Goal: Transaction & Acquisition: Purchase product/service

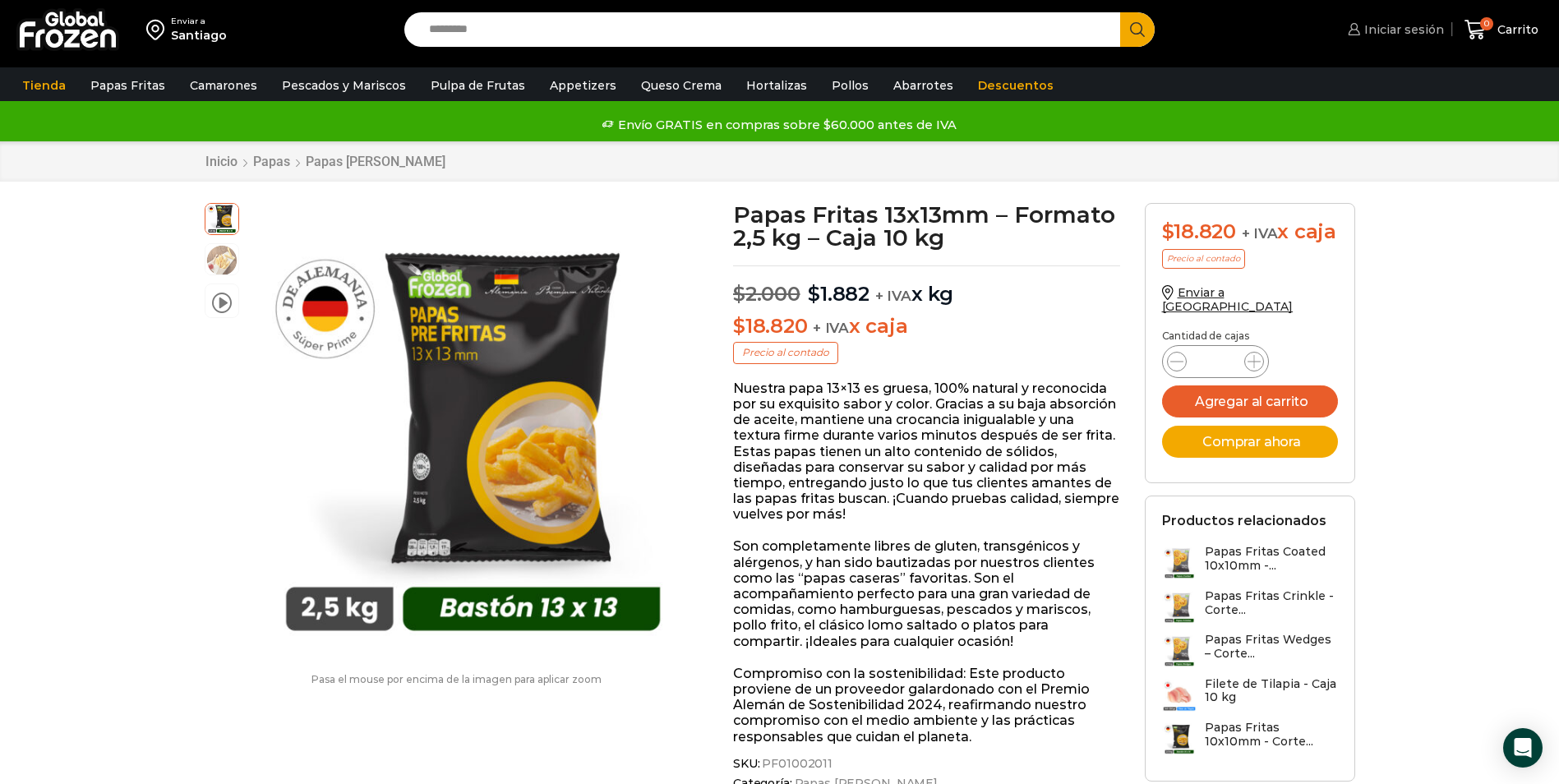
click at [1379, 30] on span "Iniciar sesión" at bounding box center [1401, 30] width 84 height 16
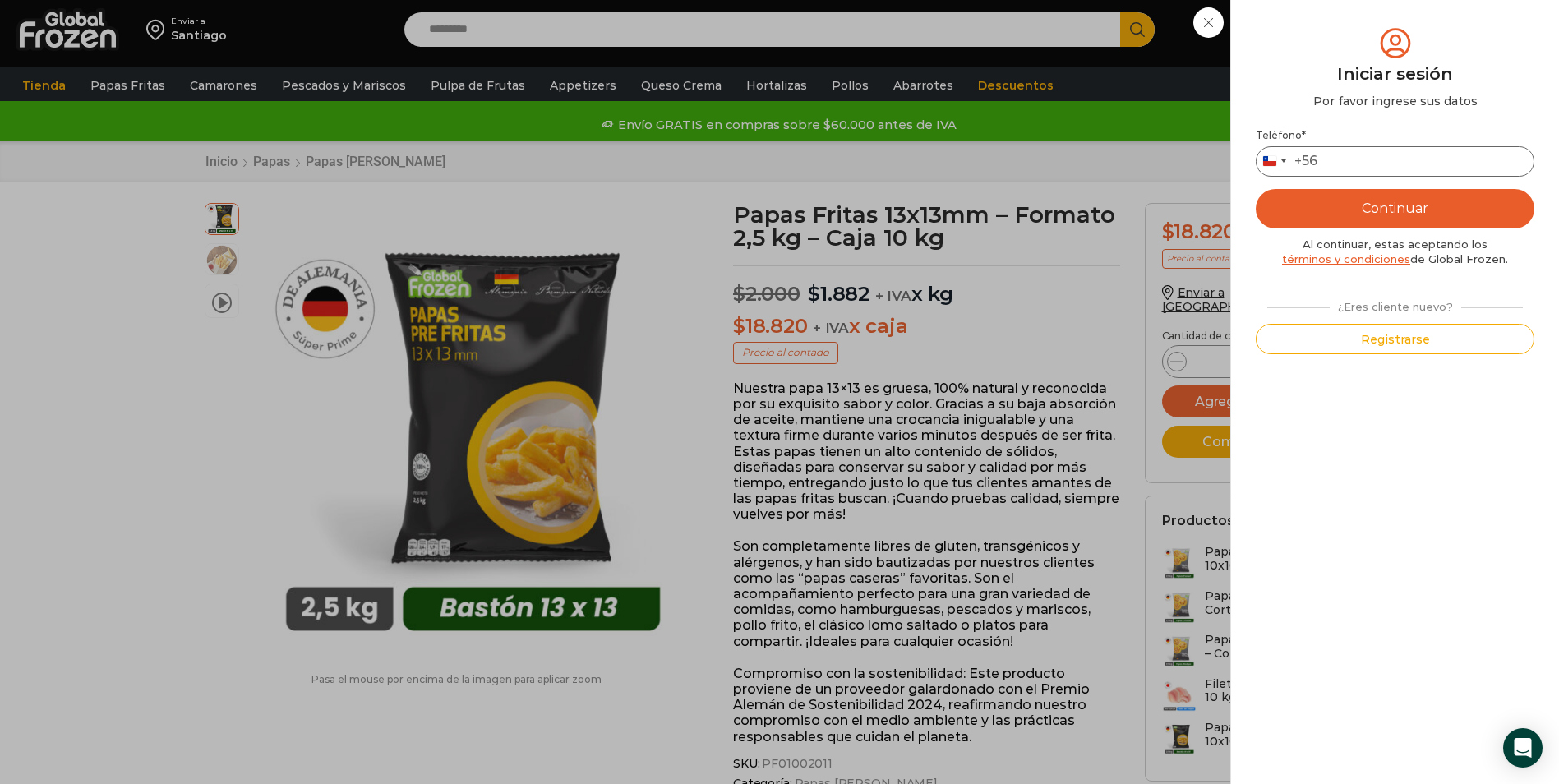
click at [1381, 158] on input "Teléfono *" at bounding box center [1394, 161] width 278 height 31
type input "*********"
click at [1400, 203] on button "Continuar" at bounding box center [1394, 209] width 278 height 40
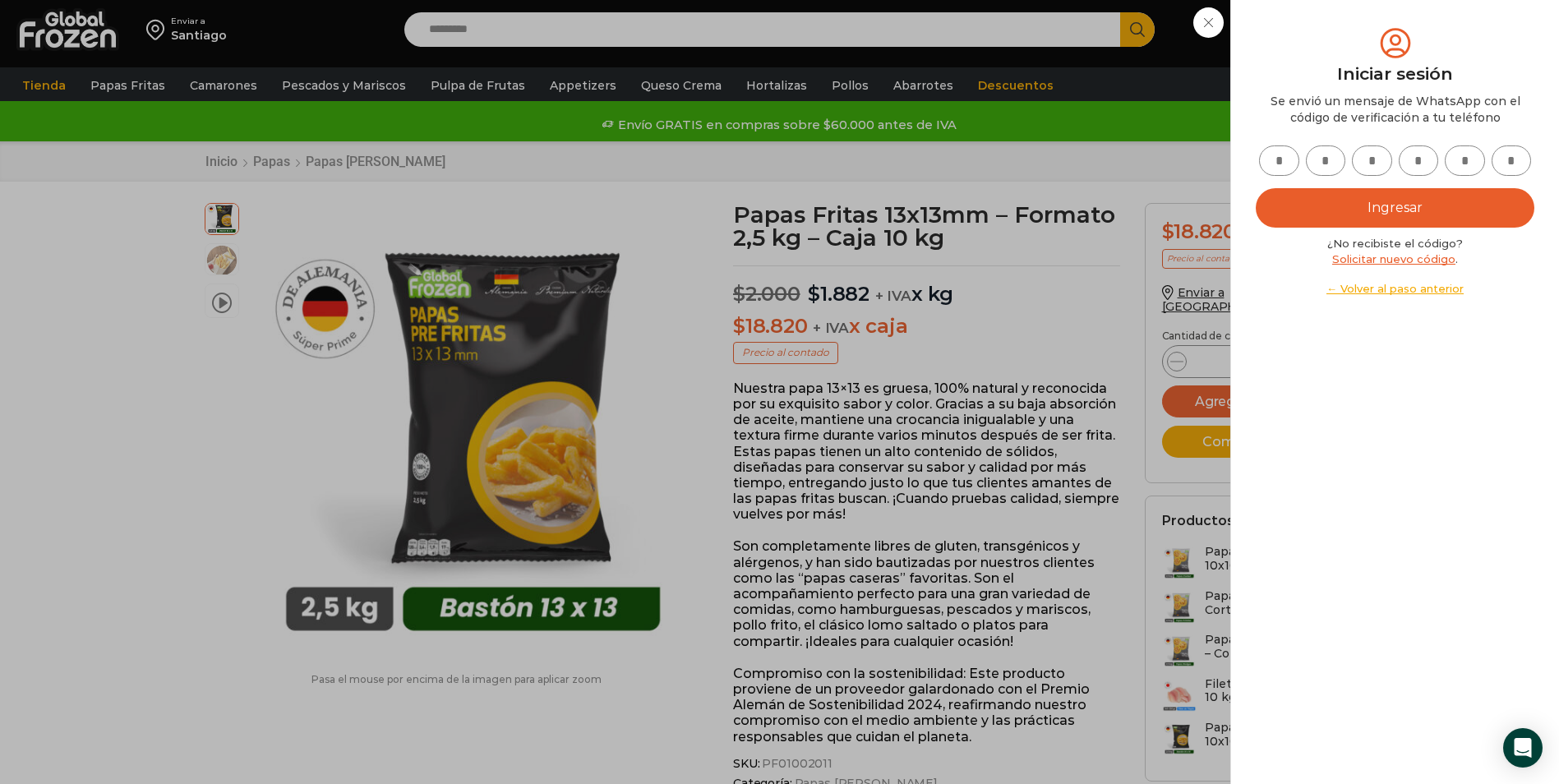
click at [1276, 162] on input "text" at bounding box center [1279, 160] width 41 height 31
type input "*"
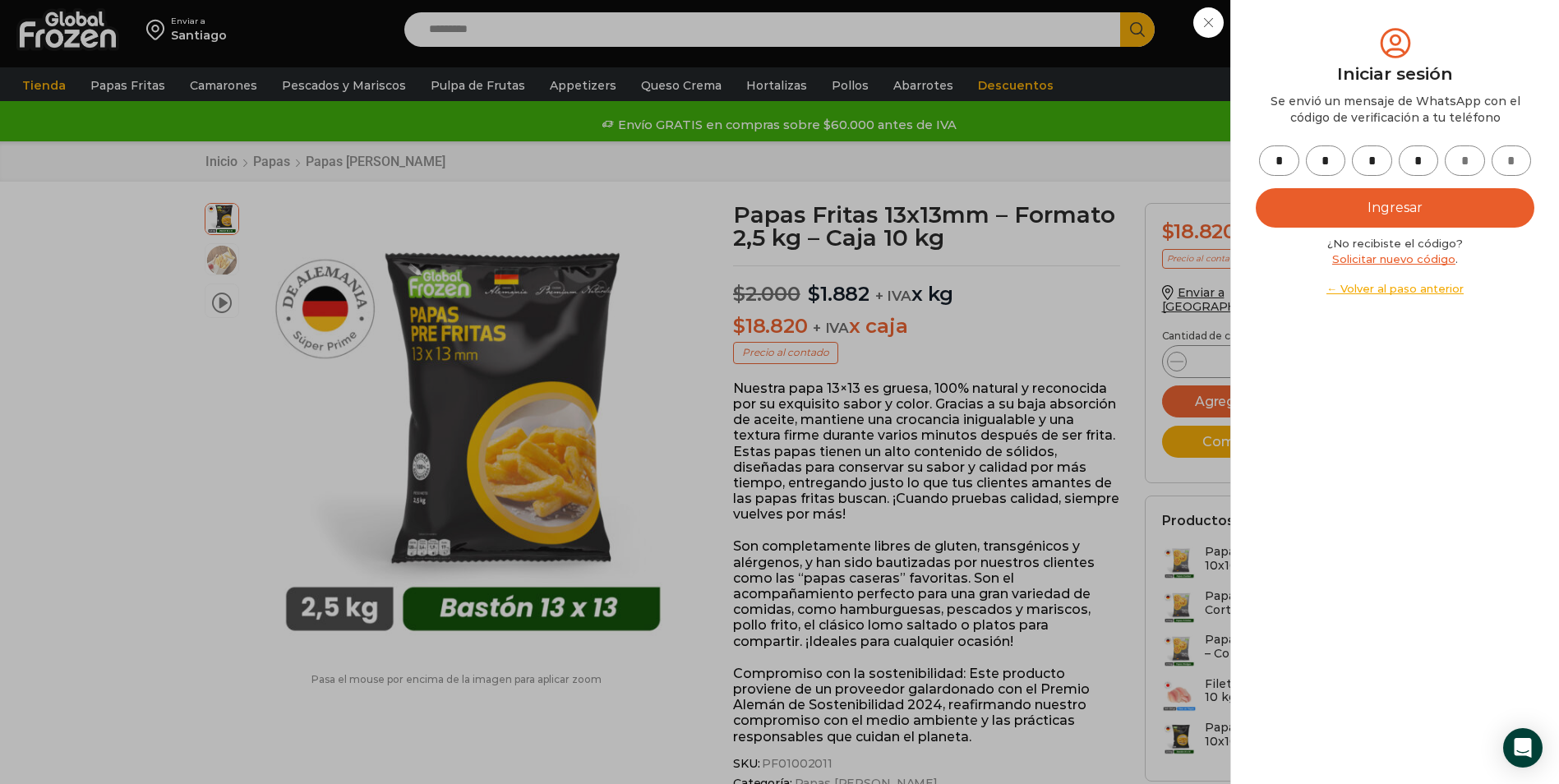
type input "*"
click at [1255, 188] on button "Ingresar" at bounding box center [1394, 208] width 278 height 40
click at [1423, 203] on button "Ingresar" at bounding box center [1394, 208] width 278 height 40
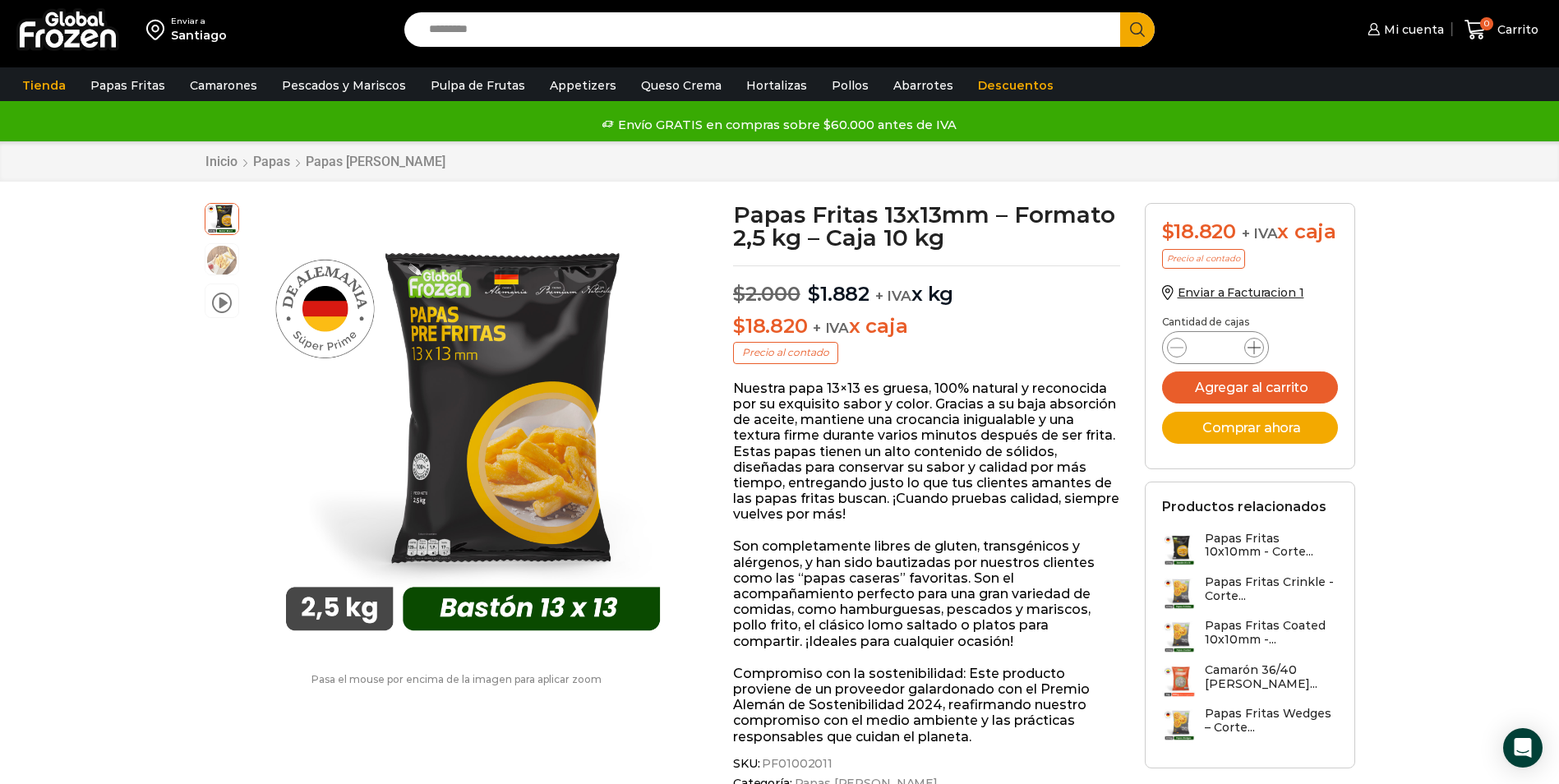
click at [1255, 354] on icon at bounding box center [1254, 347] width 14 height 14
drag, startPoint x: 1255, startPoint y: 374, endPoint x: 1100, endPoint y: 51, distance: 358.3
click at [1255, 354] on icon at bounding box center [1254, 347] width 14 height 14
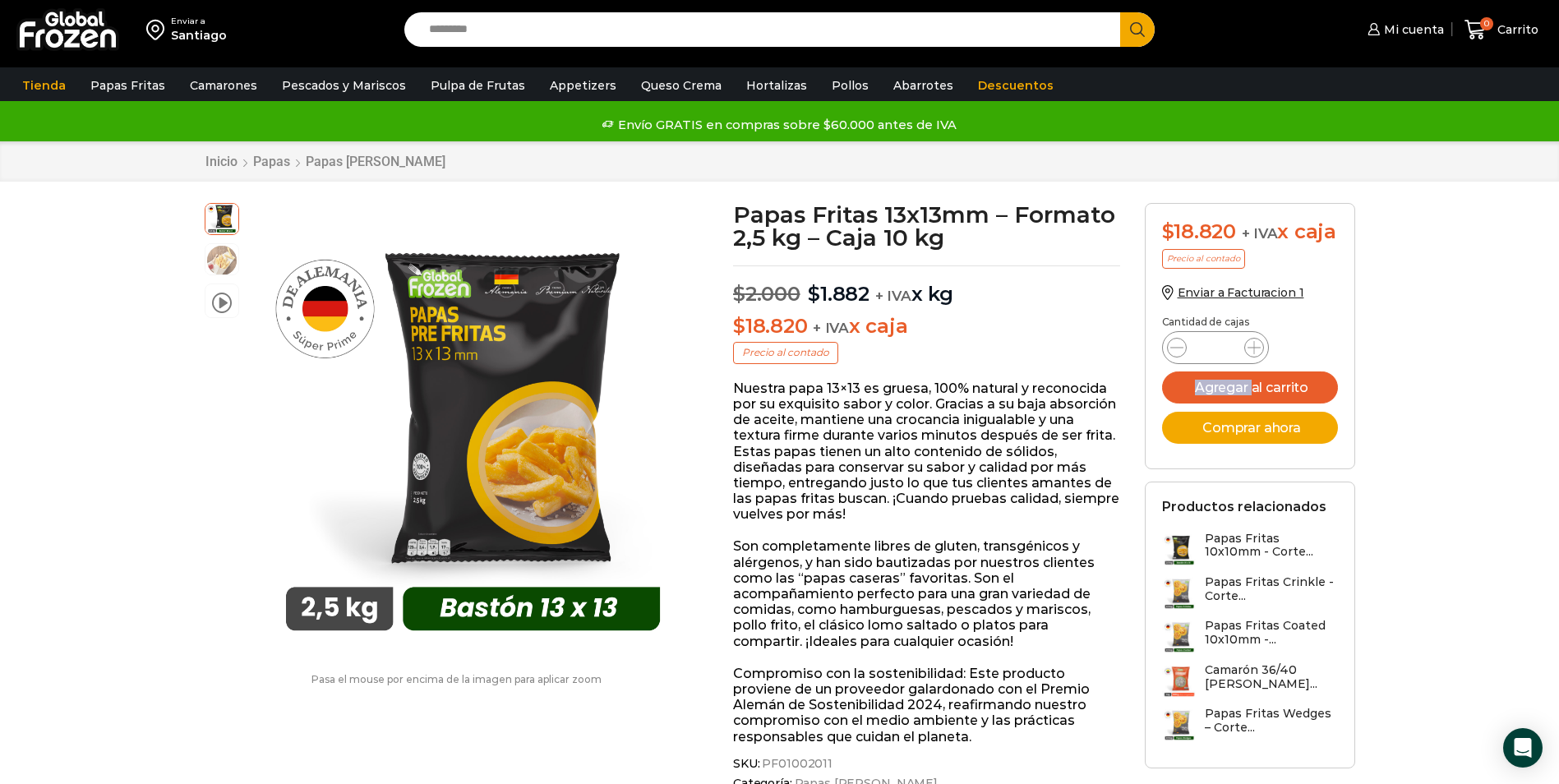
type input "*"
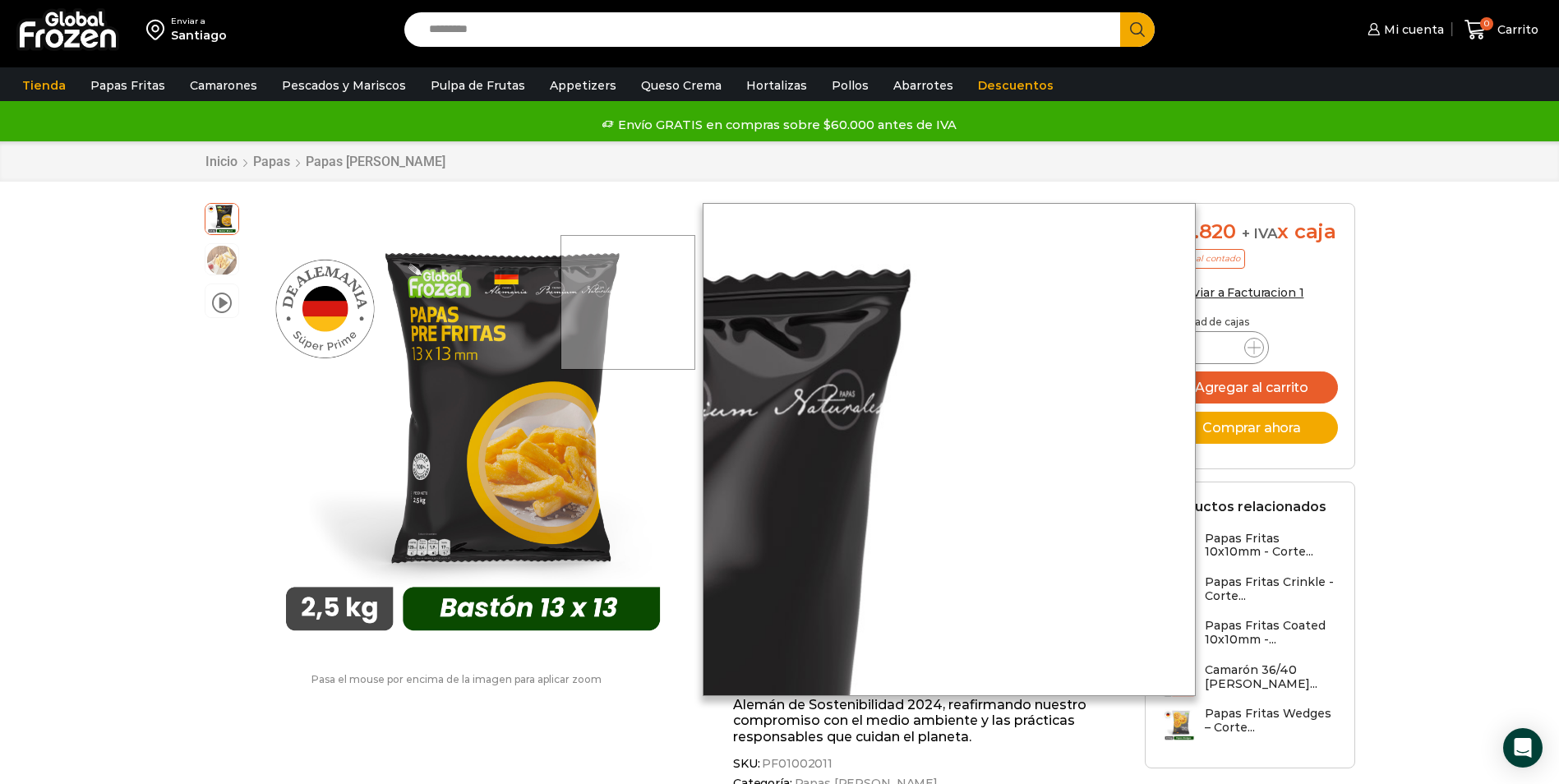
click at [641, 303] on div at bounding box center [628, 303] width 135 height 135
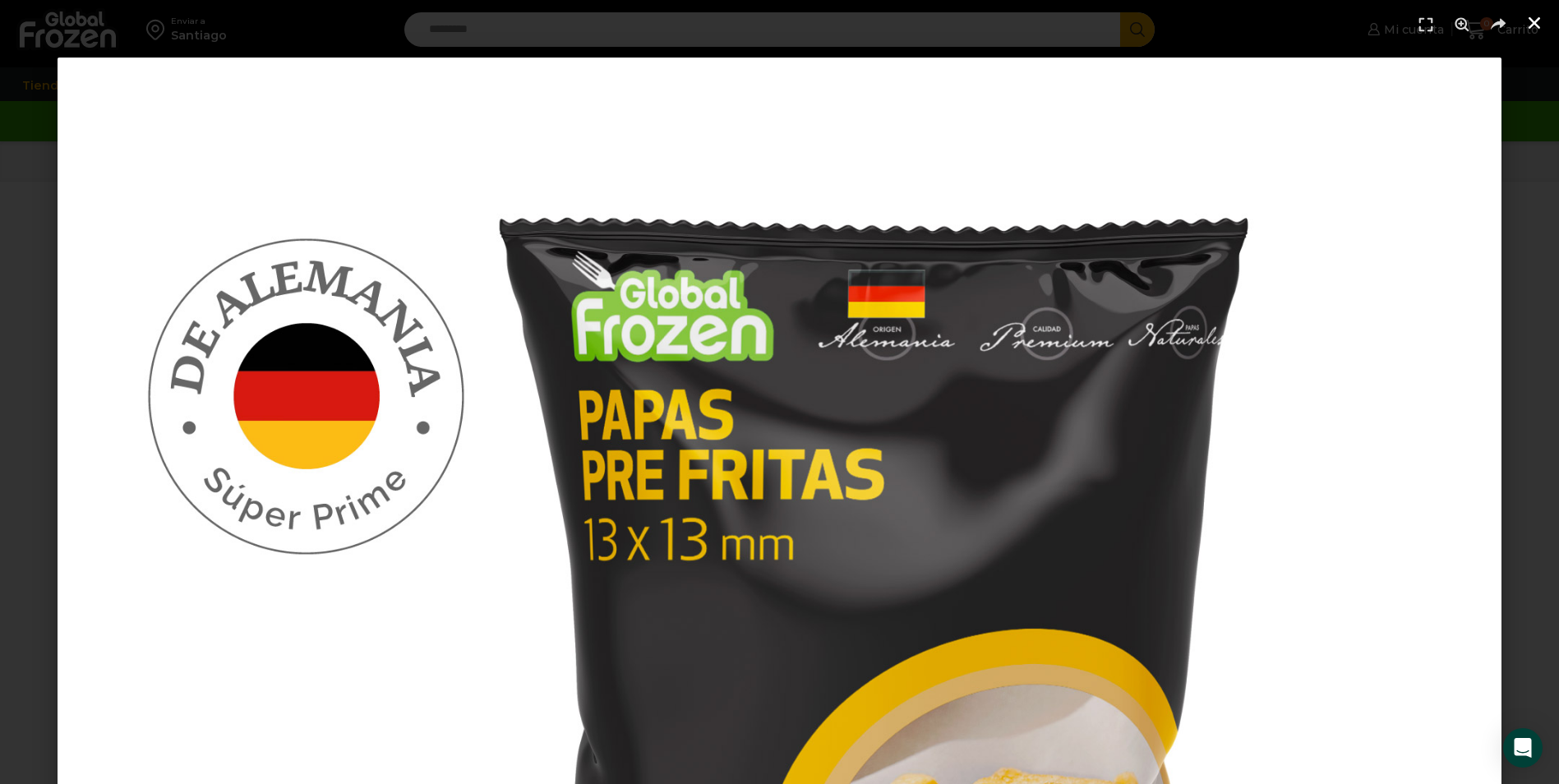
click at [1533, 24] on use "Cerrar (Esc)" at bounding box center [1534, 23] width 12 height 12
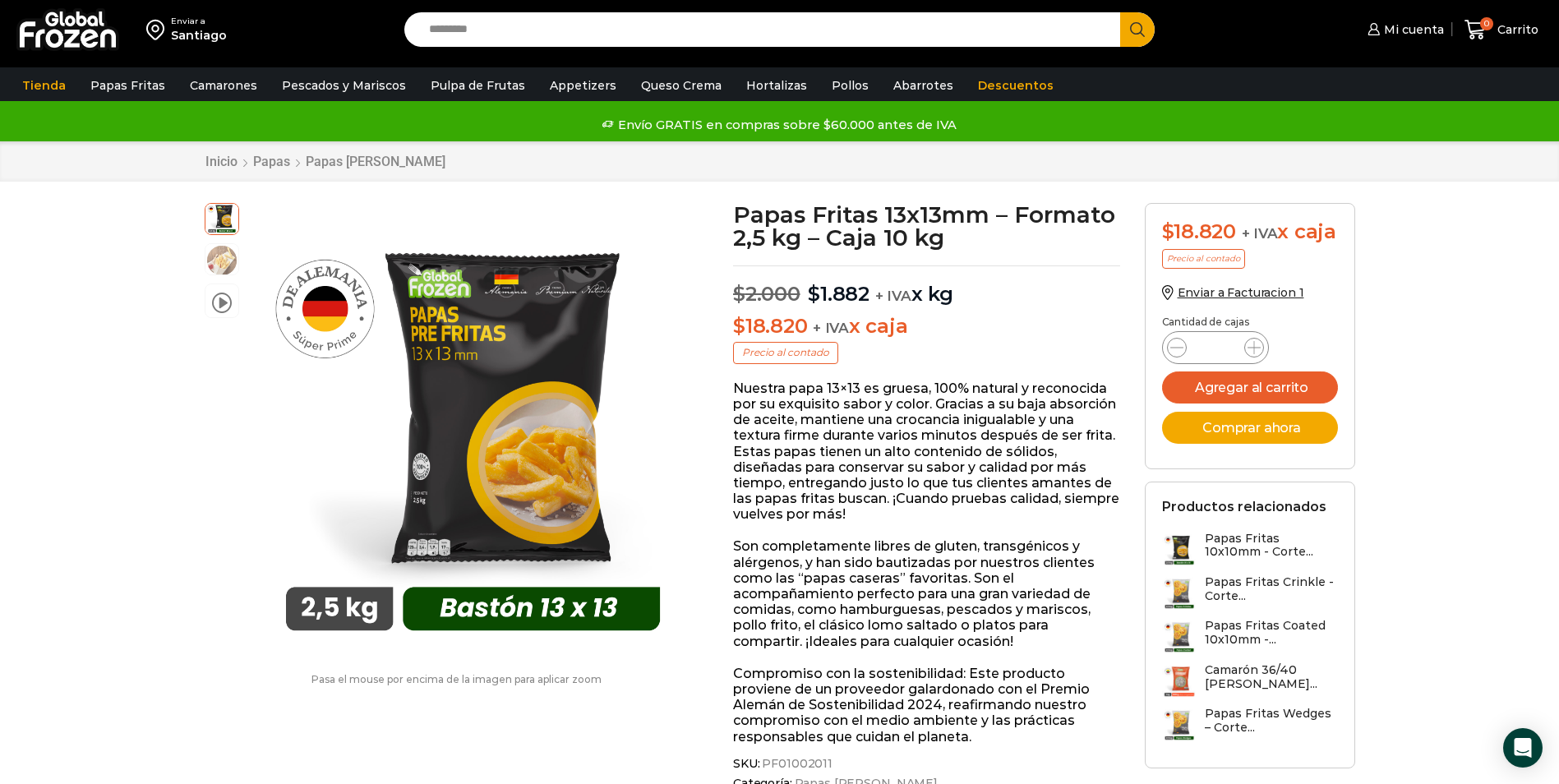
click at [1227, 359] on input "*" at bounding box center [1215, 348] width 32 height 23
type input "**"
click at [1203, 404] on button "Agregar al carrito" at bounding box center [1249, 387] width 176 height 32
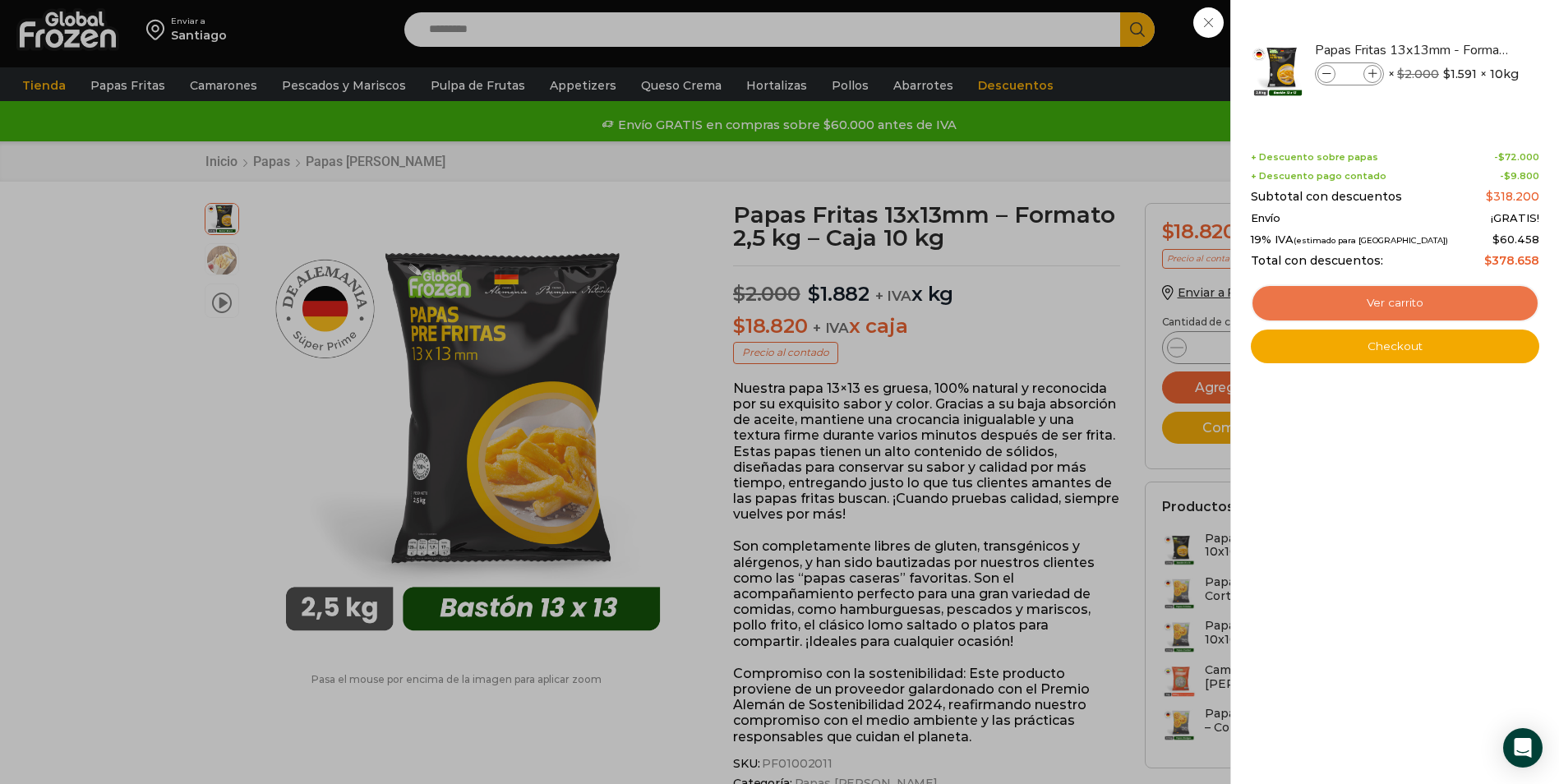
click at [1346, 305] on link "Ver carrito" at bounding box center [1395, 303] width 288 height 38
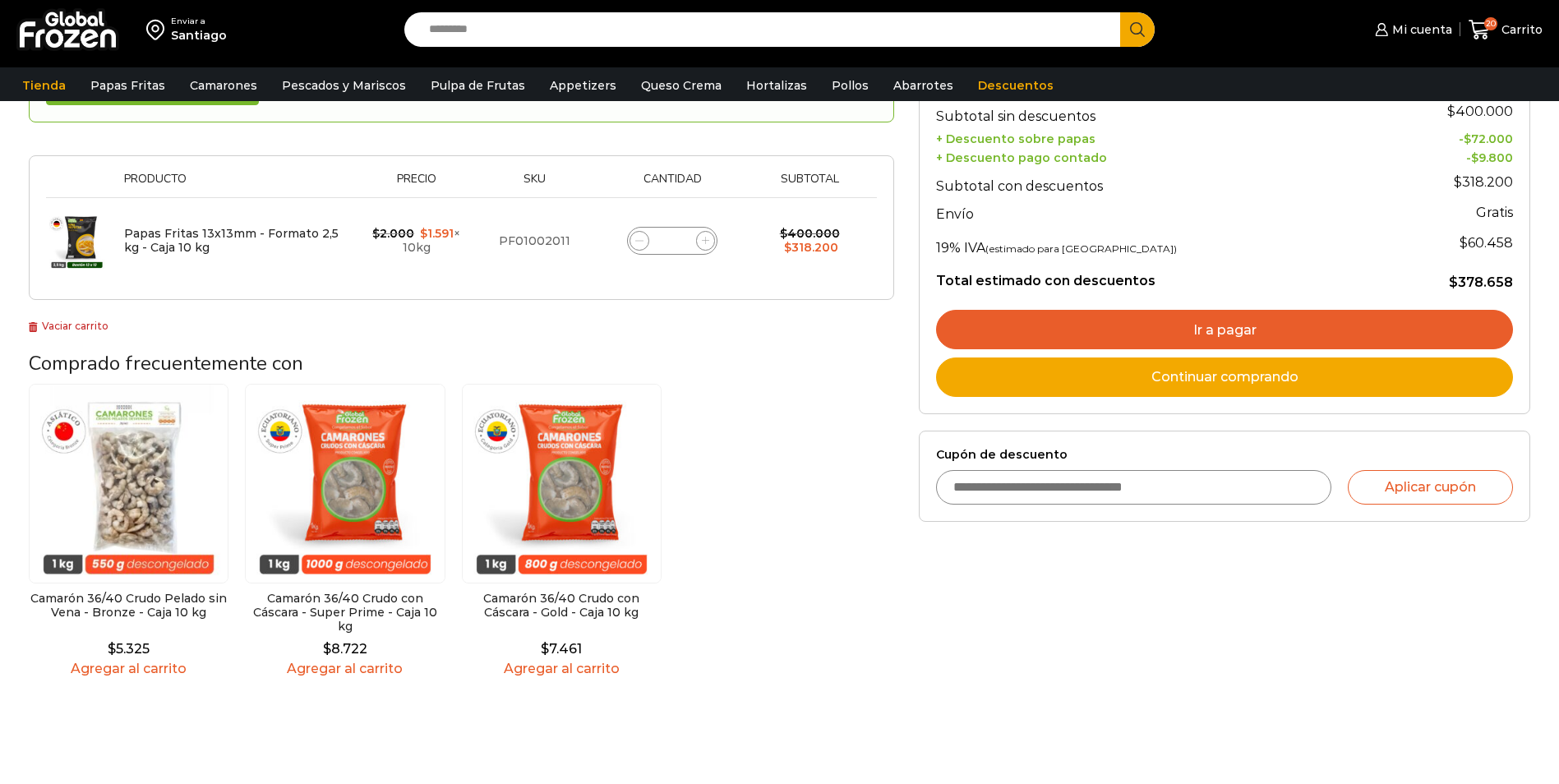
scroll to position [247, 0]
click at [1201, 328] on link "Ir a pagar" at bounding box center [1225, 329] width 577 height 40
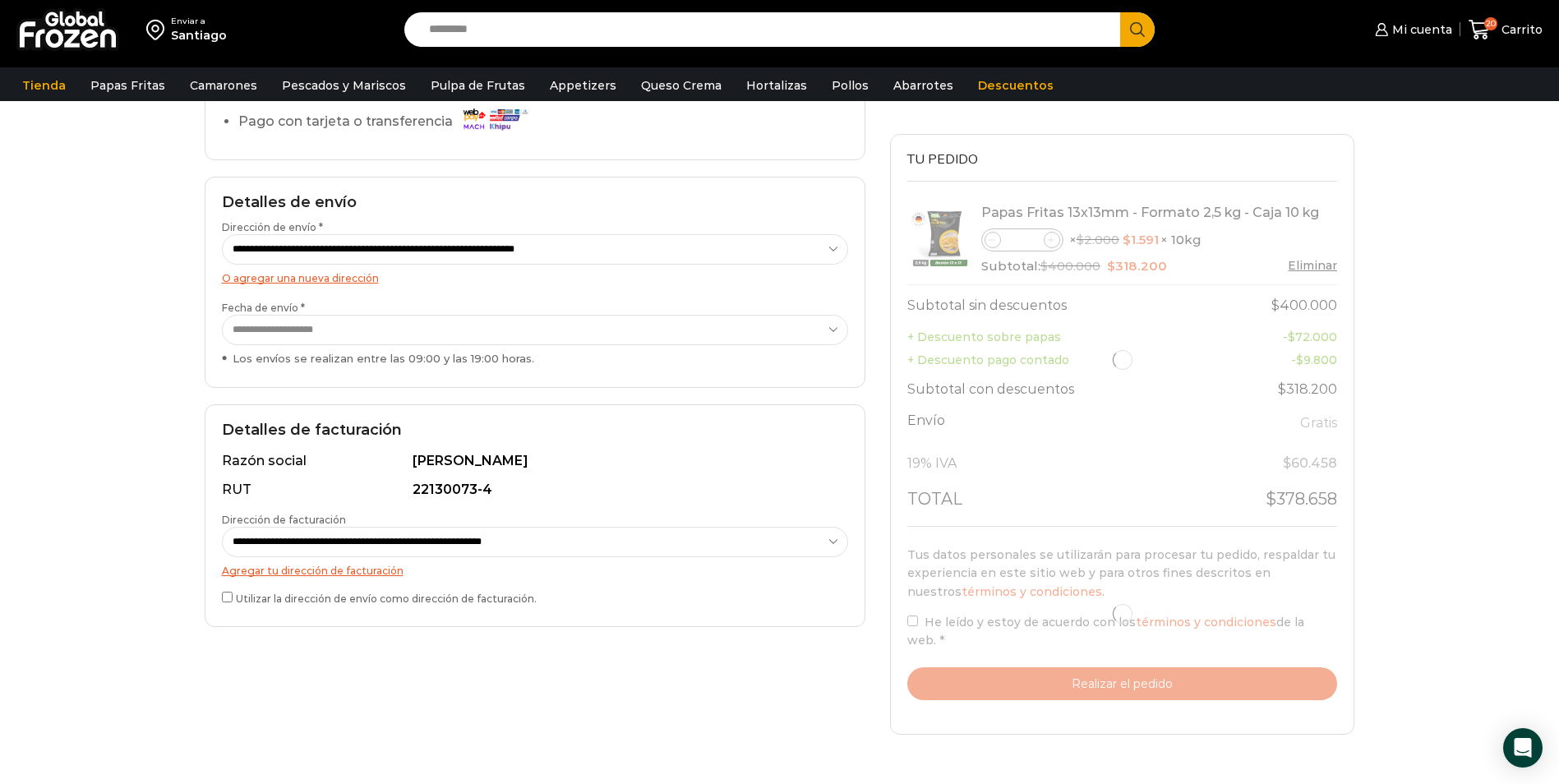
scroll to position [164, 0]
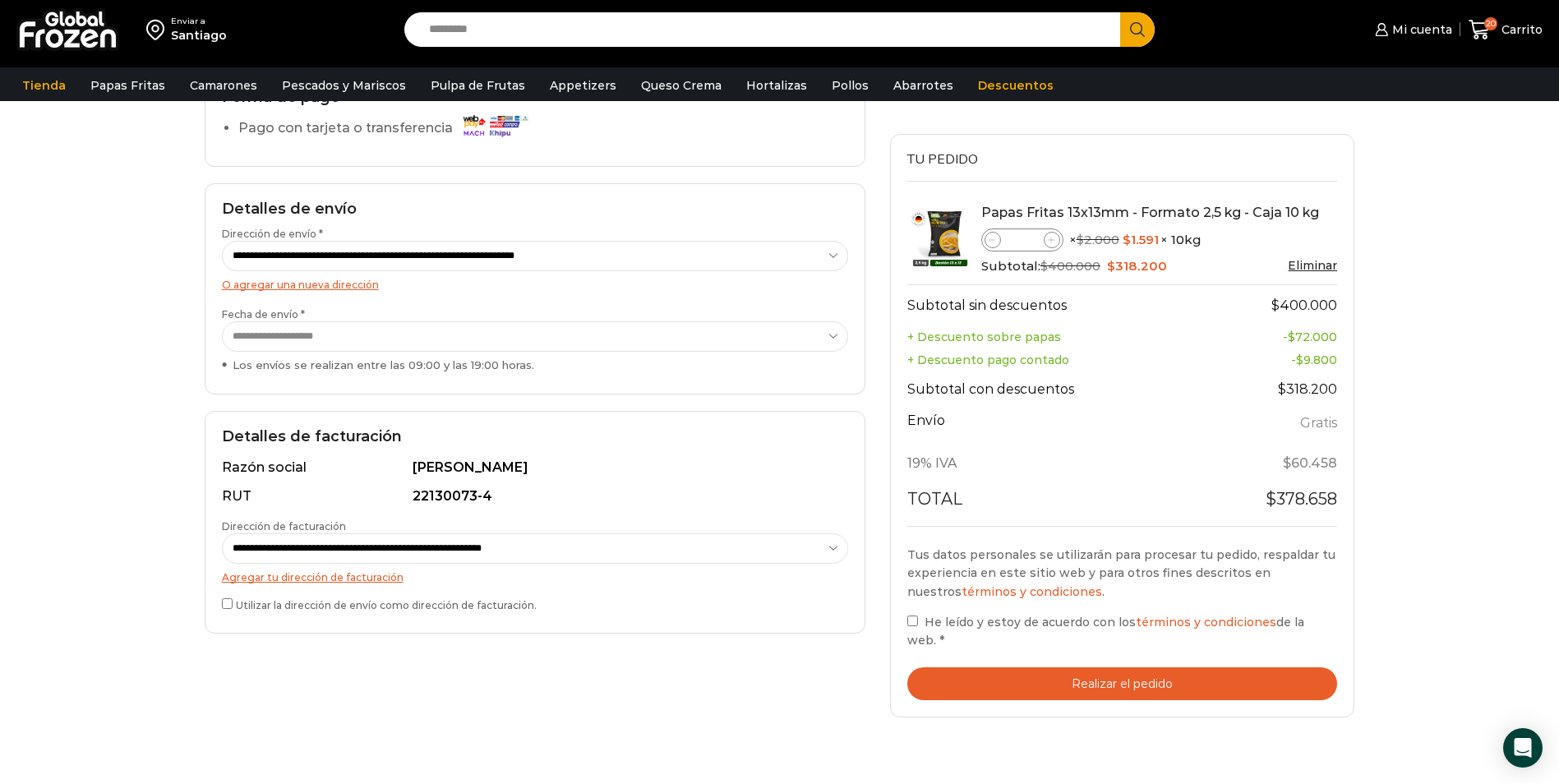
click at [1053, 671] on button "Realizar el pedido" at bounding box center [1123, 683] width 431 height 33
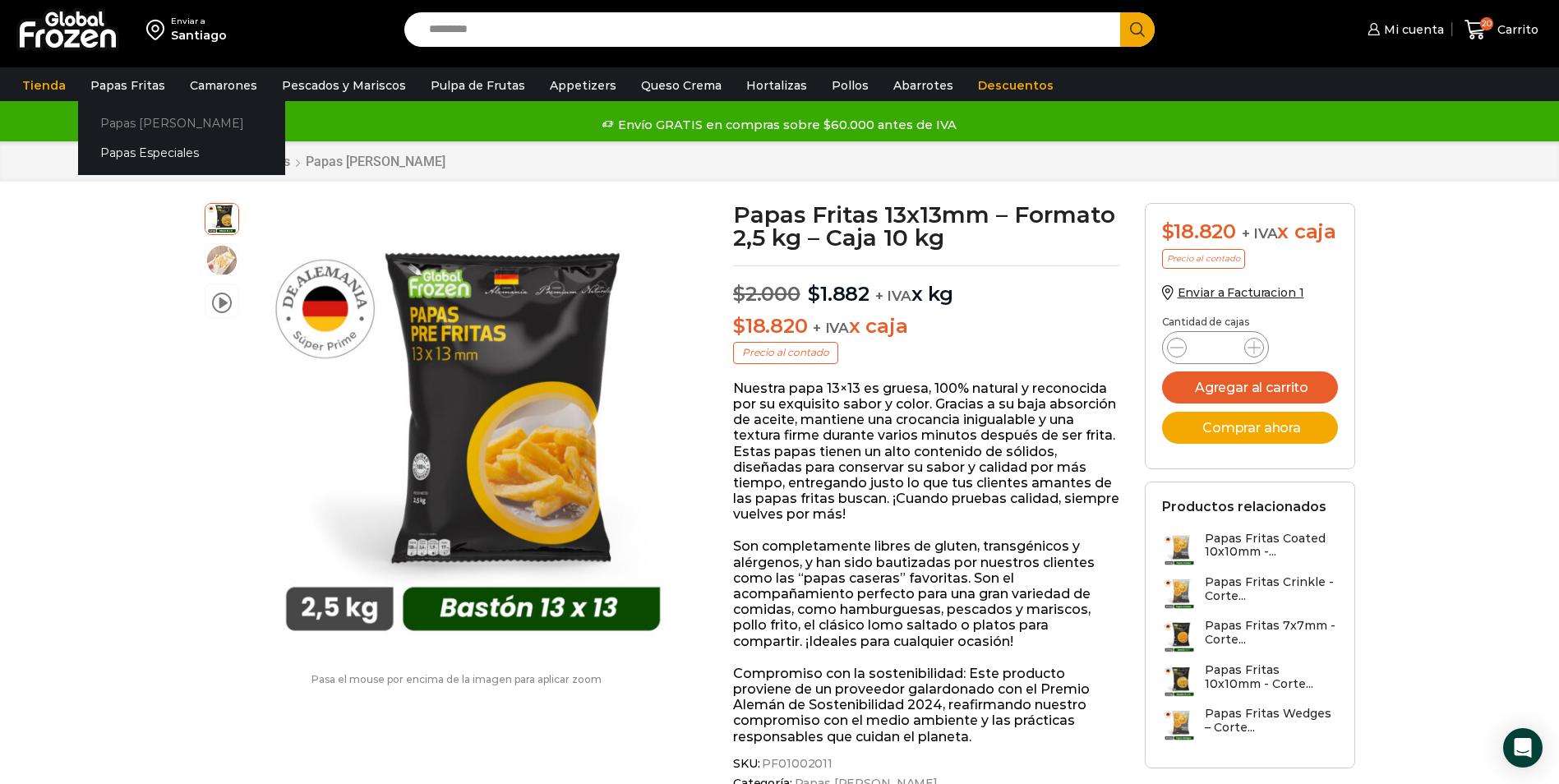
click at [166, 118] on link "Papas [PERSON_NAME]" at bounding box center [182, 123] width 207 height 31
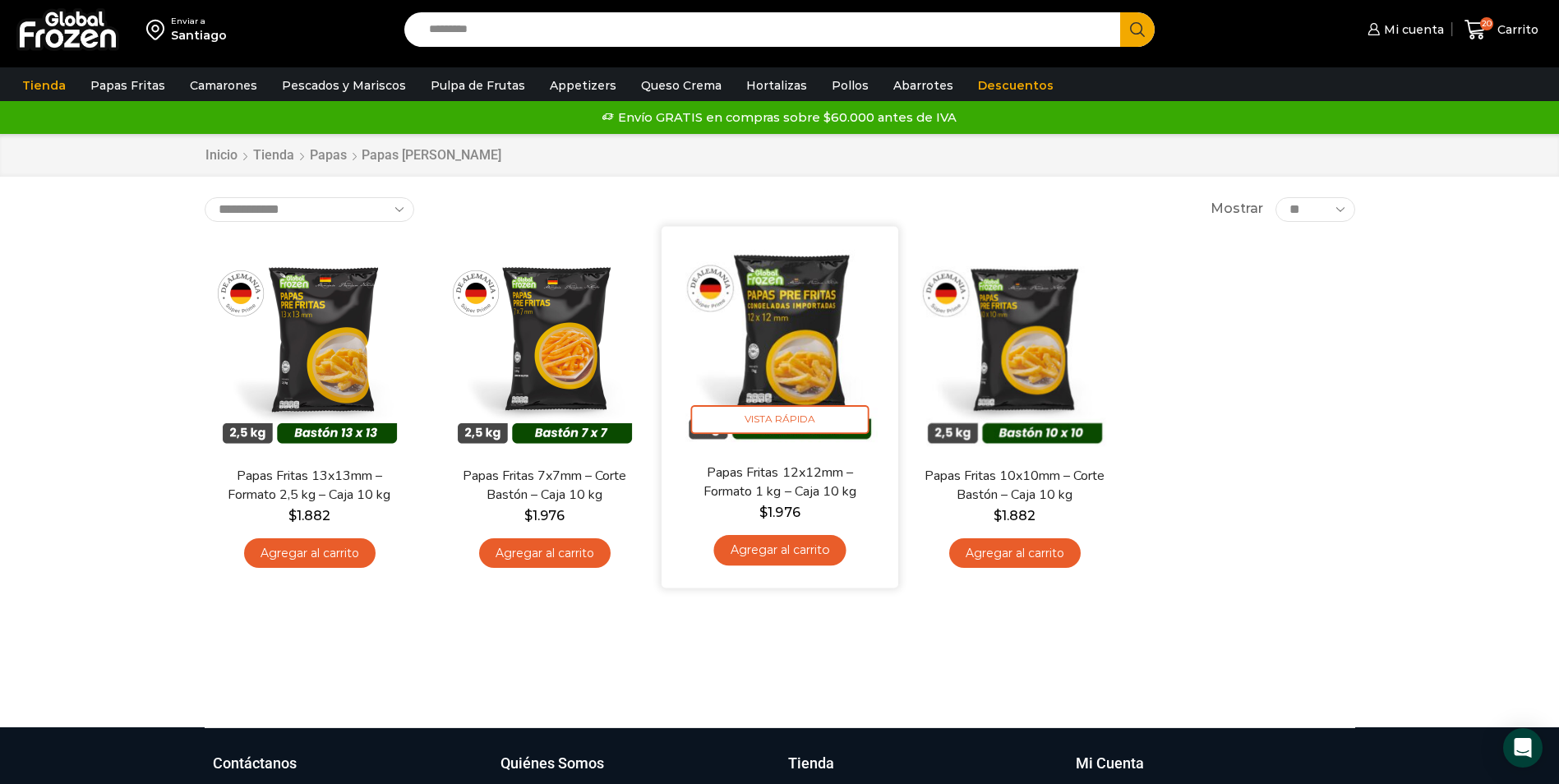
click at [765, 543] on link "Agregar al carrito" at bounding box center [779, 551] width 132 height 31
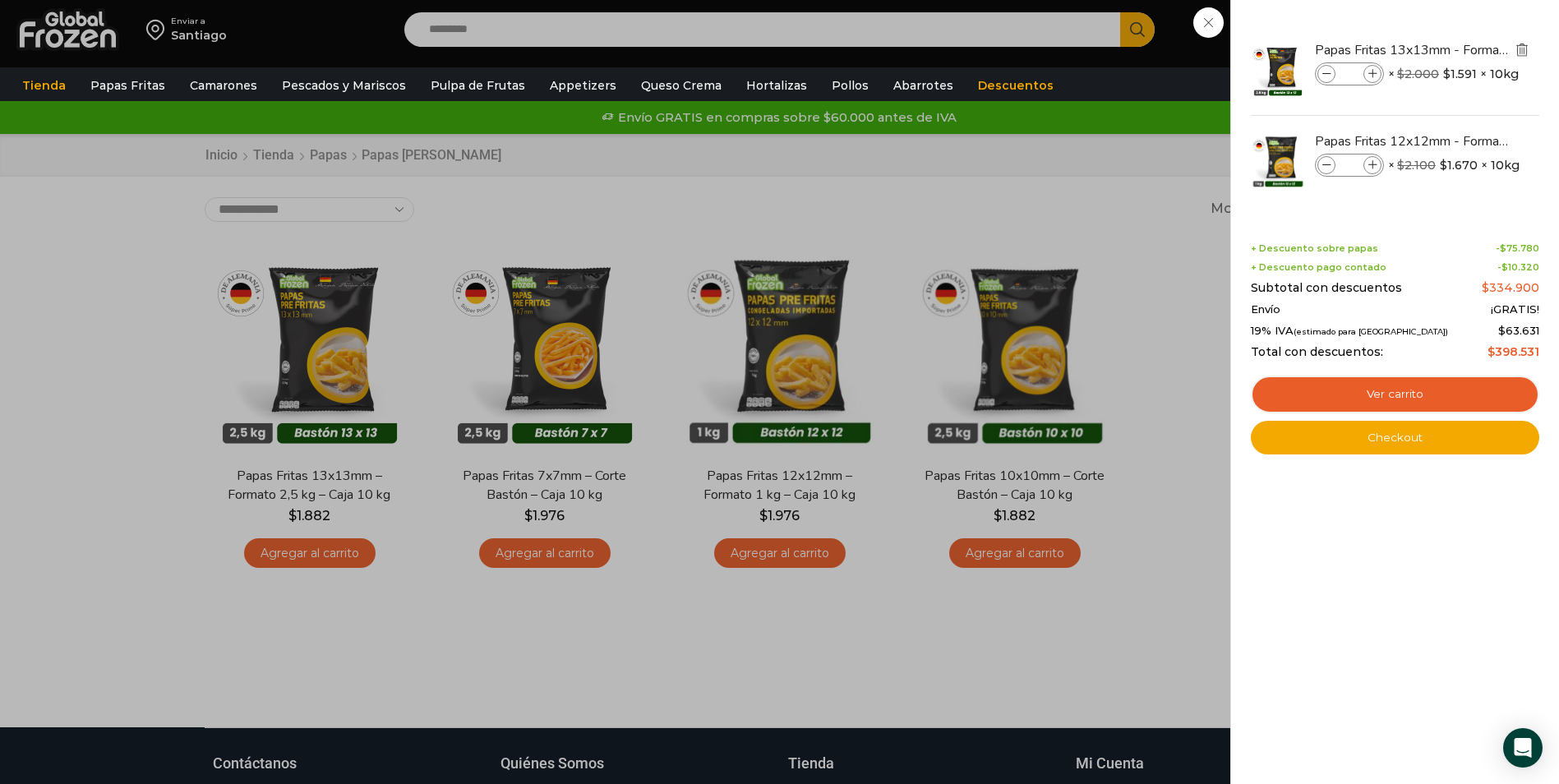
click at [1524, 51] on img "Eliminar Papas Fritas 13x13mm - Formato 2,5 kg - Caja 10 kg del carrito" at bounding box center [1521, 50] width 14 height 14
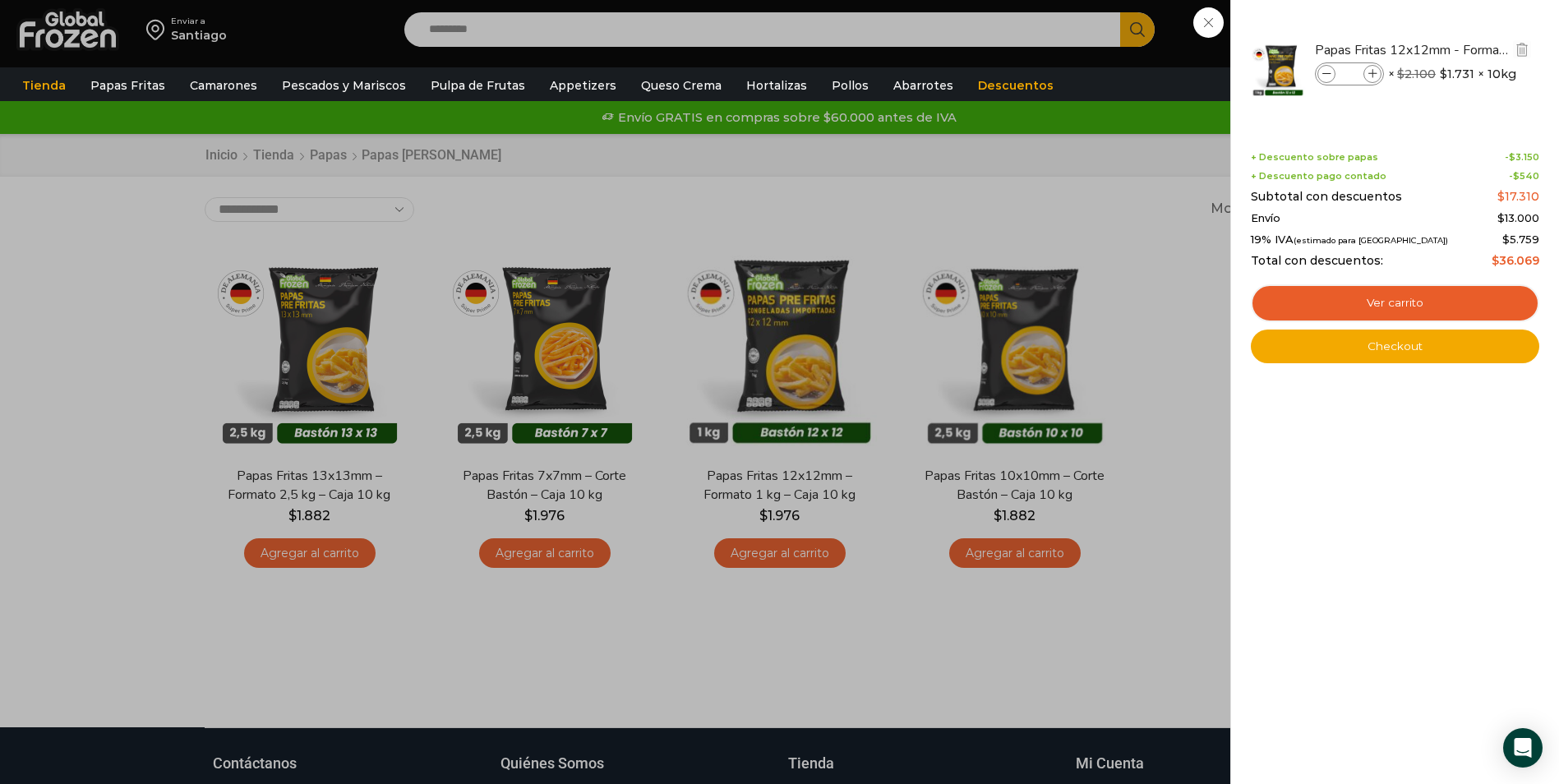
click at [1351, 75] on input "*" at bounding box center [1348, 74] width 24 height 18
type input "**"
click at [1385, 296] on link "Ver carrito" at bounding box center [1395, 303] width 288 height 38
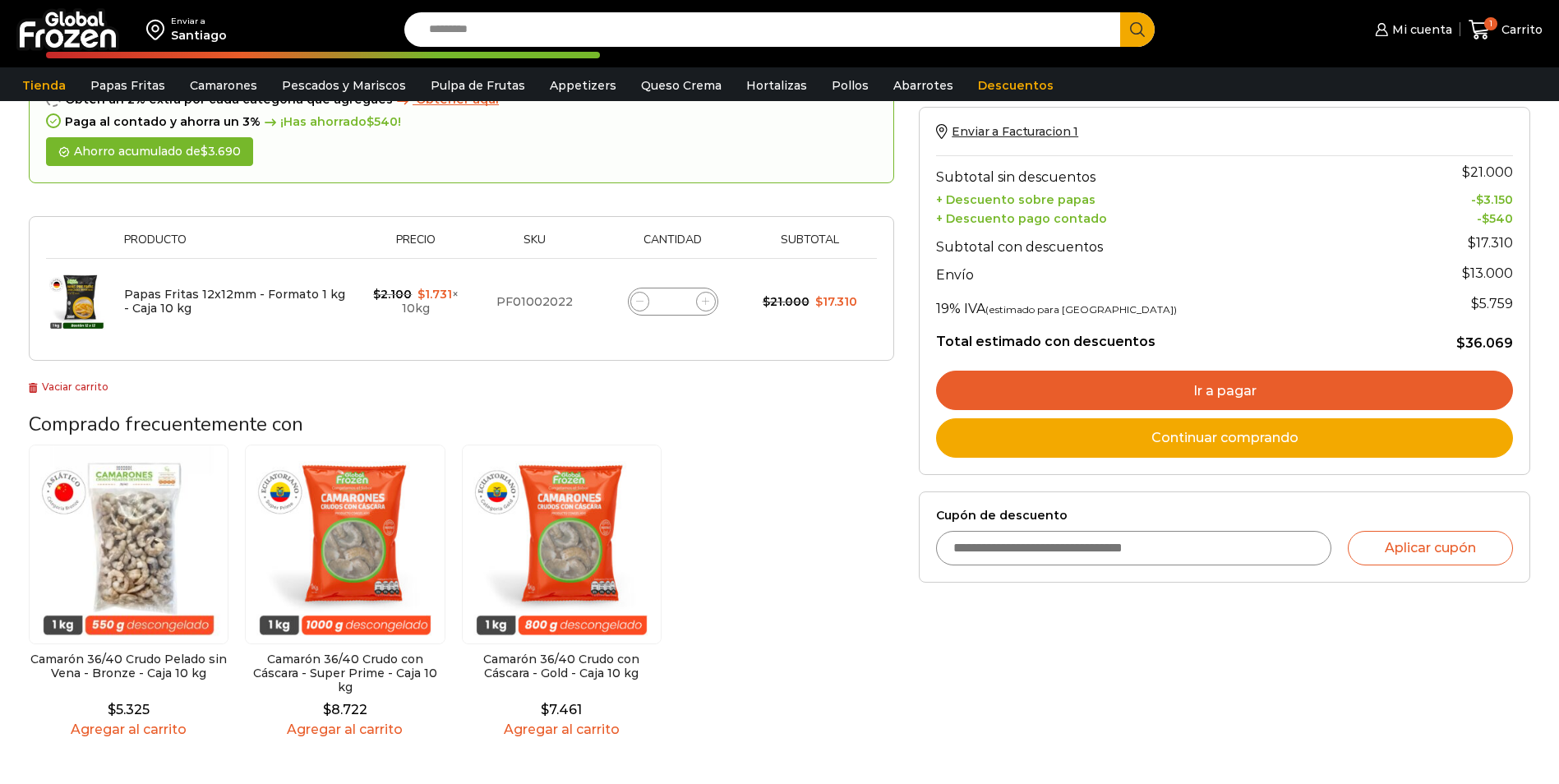
scroll to position [82, 0]
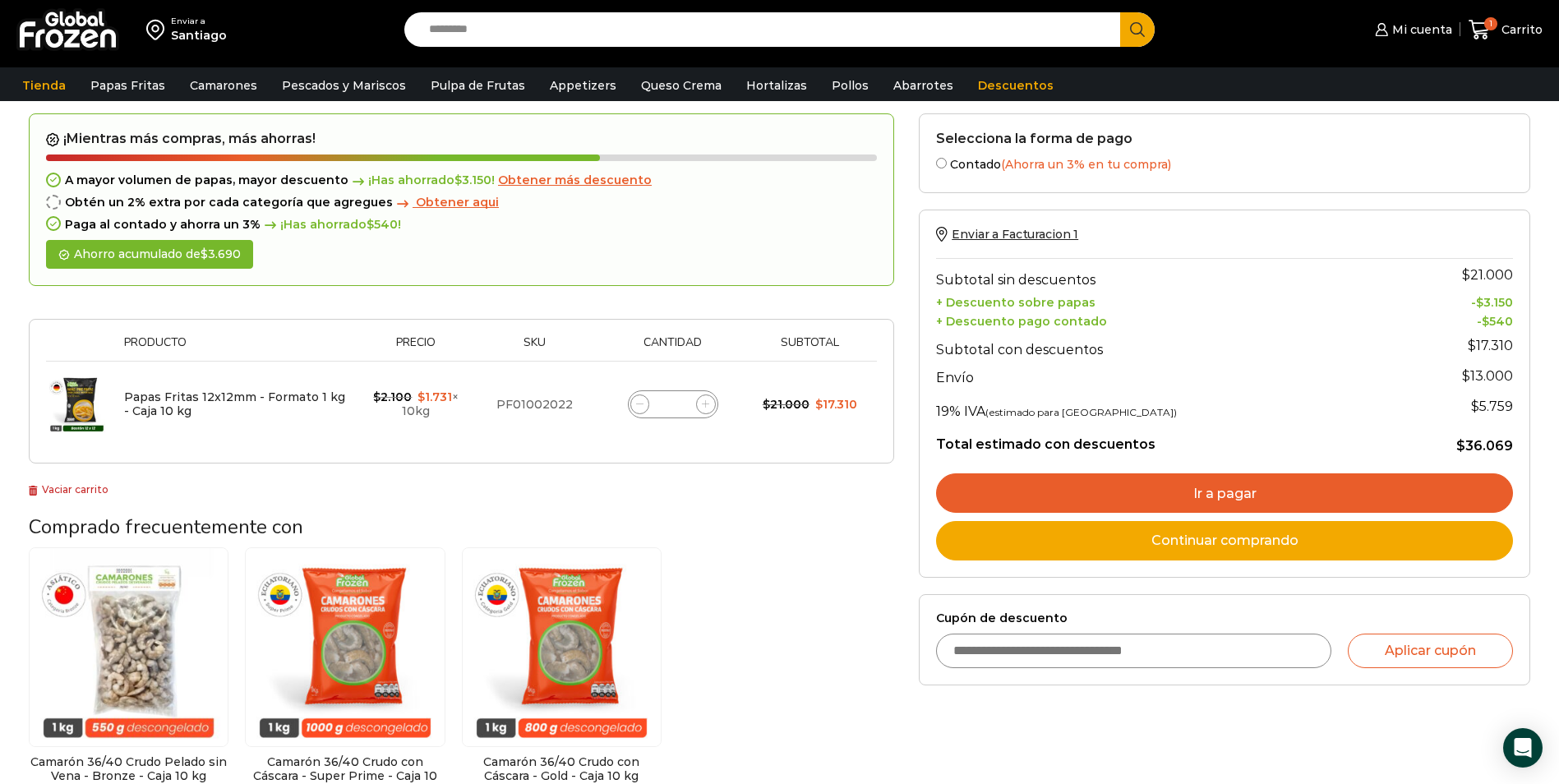
click at [688, 414] on div "Papas Fritas 12x12mm - Formato 1 kg - Caja 10 kg cantidad *" at bounding box center [673, 404] width 90 height 28
click at [683, 412] on input "*" at bounding box center [673, 405] width 23 height 23
type input "**"
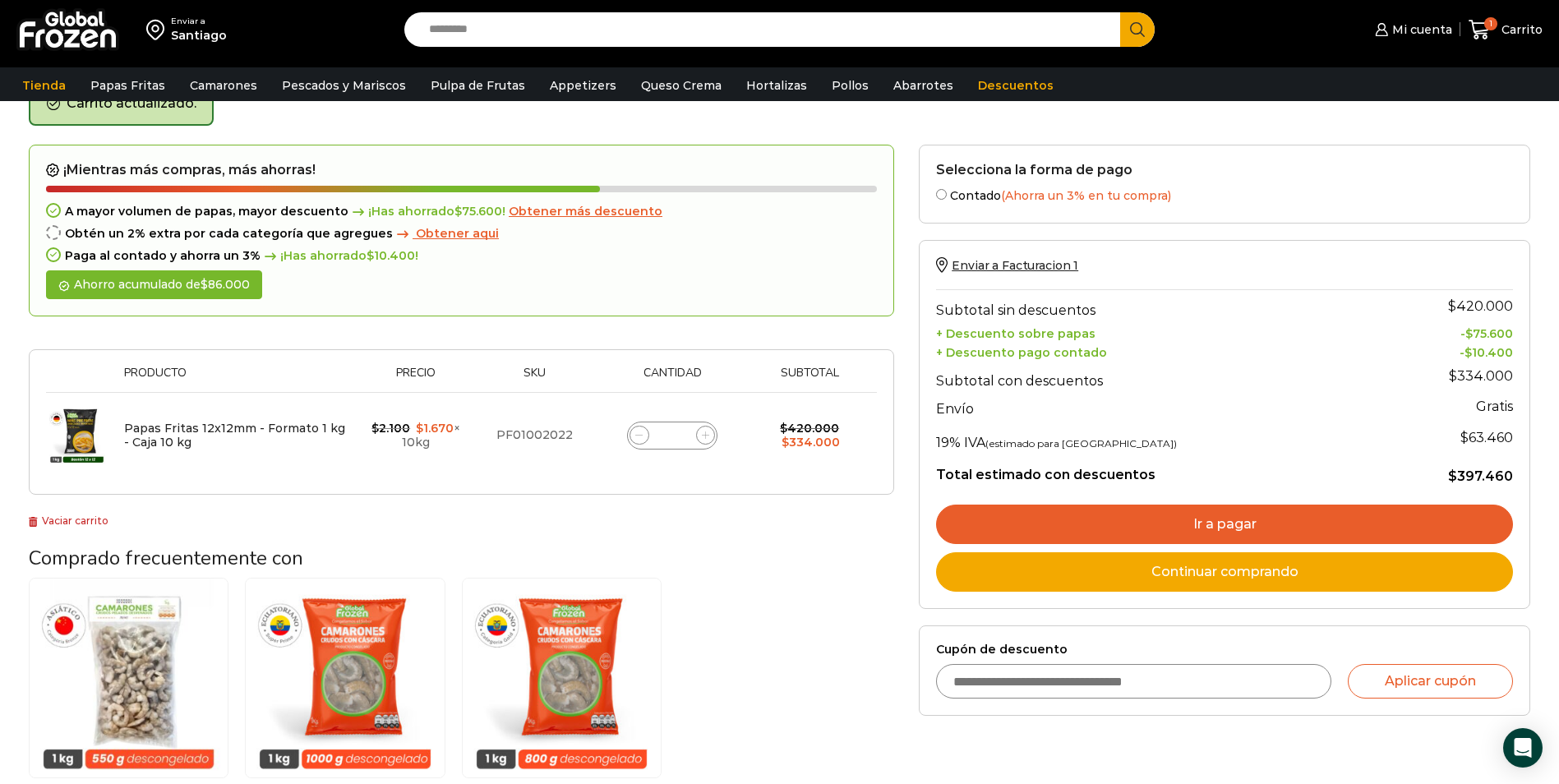
scroll to position [93, 0]
click at [1261, 525] on link "Ir a pagar" at bounding box center [1225, 524] width 577 height 40
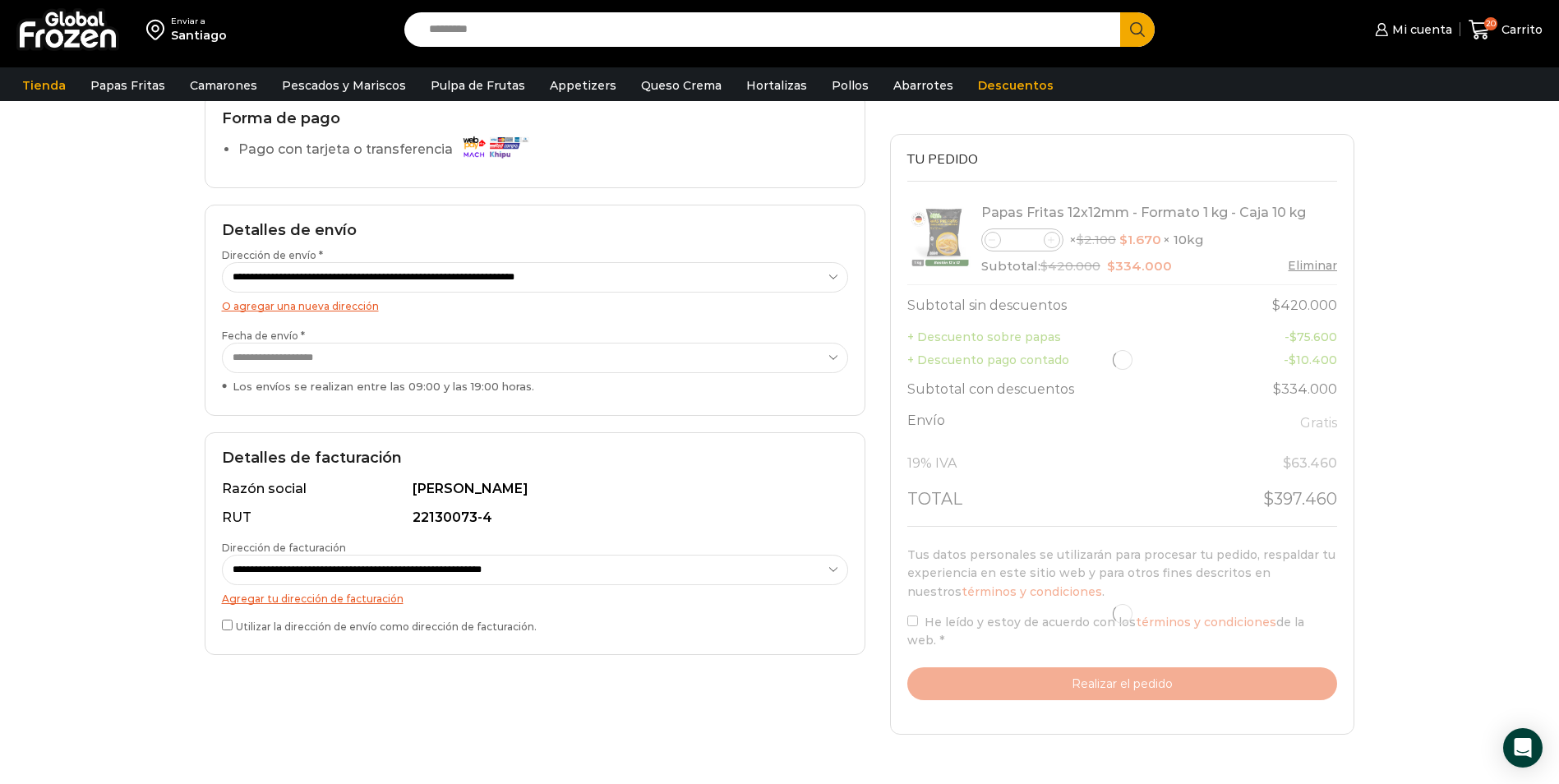
scroll to position [164, 0]
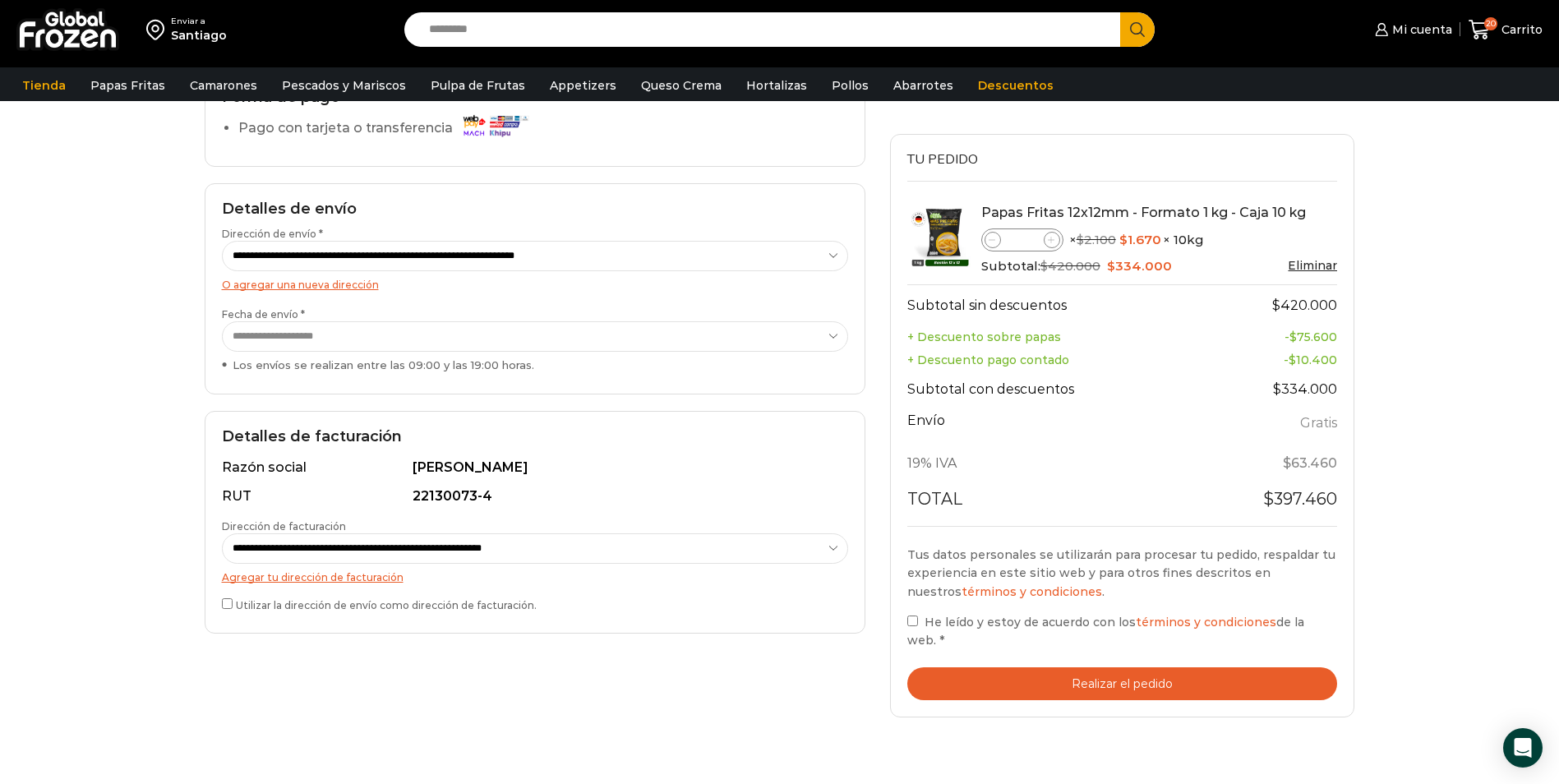
click at [911, 615] on label "He leído y estoy de acuerdo con los términos y condiciones de la web. *" at bounding box center [1123, 631] width 431 height 38
click at [974, 667] on button "Realizar el pedido" at bounding box center [1123, 683] width 431 height 33
